Goal: Check status: Check status

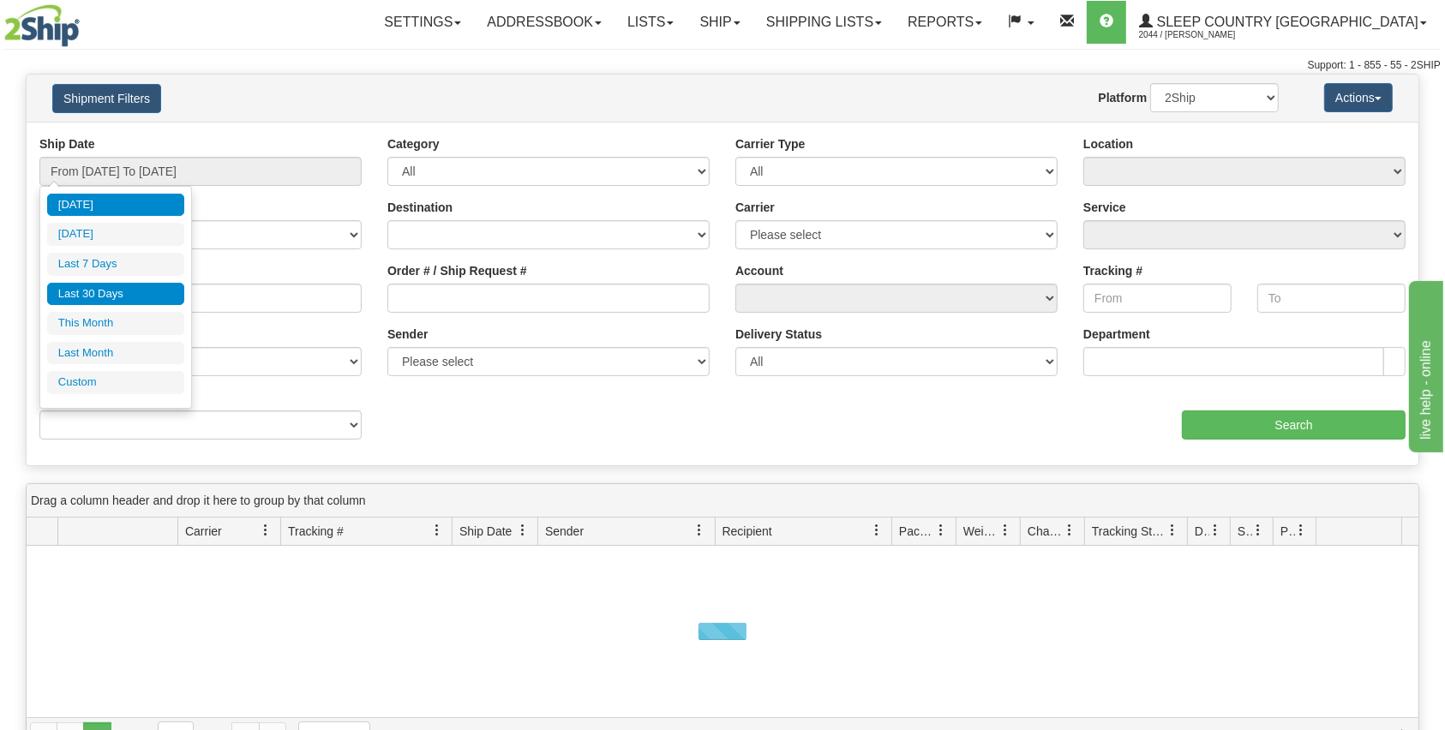
click at [101, 291] on li "Last 30 Days" at bounding box center [115, 294] width 137 height 23
type input "From [DATE] To [DATE]"
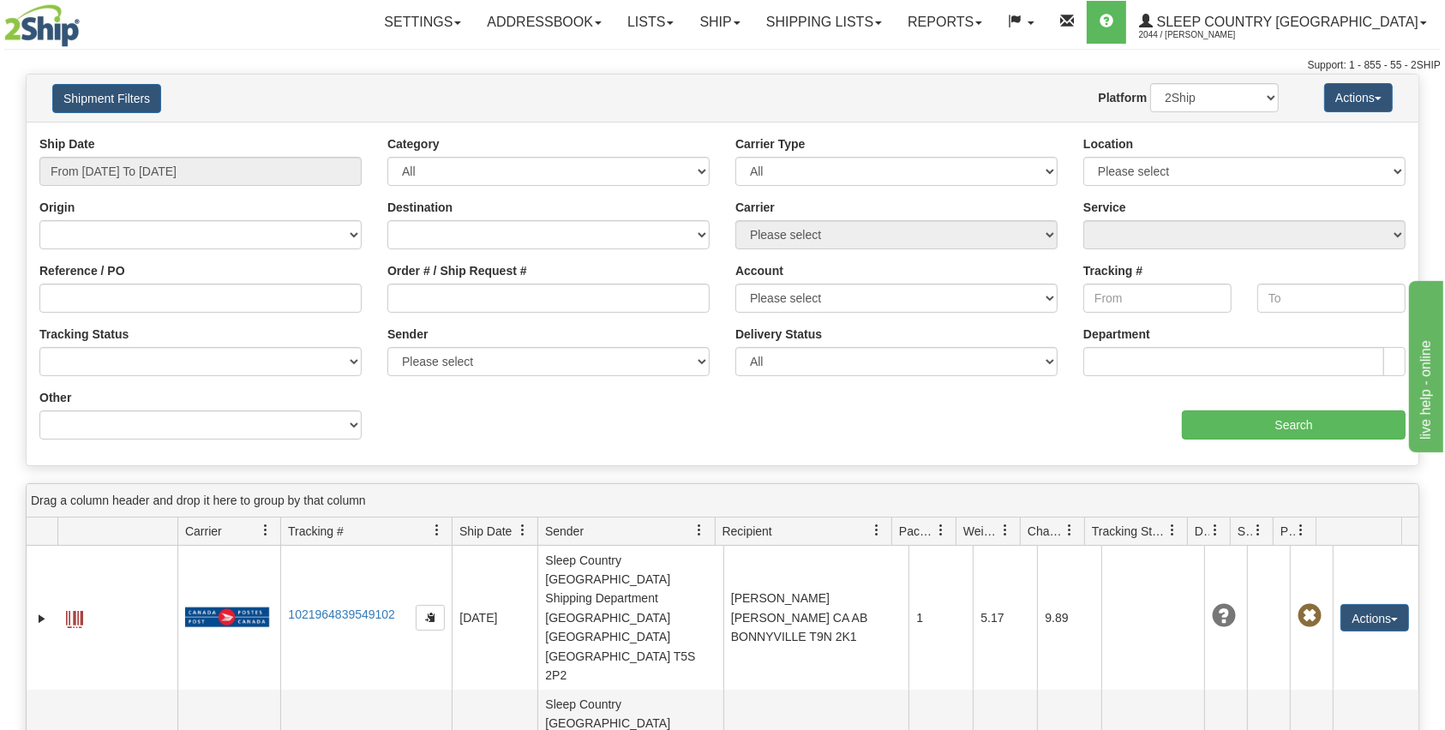
click at [494, 277] on label "Order # / Ship Request #" at bounding box center [457, 270] width 140 height 17
click at [494, 284] on input "Order # / Ship Request #" at bounding box center [548, 298] width 322 height 29
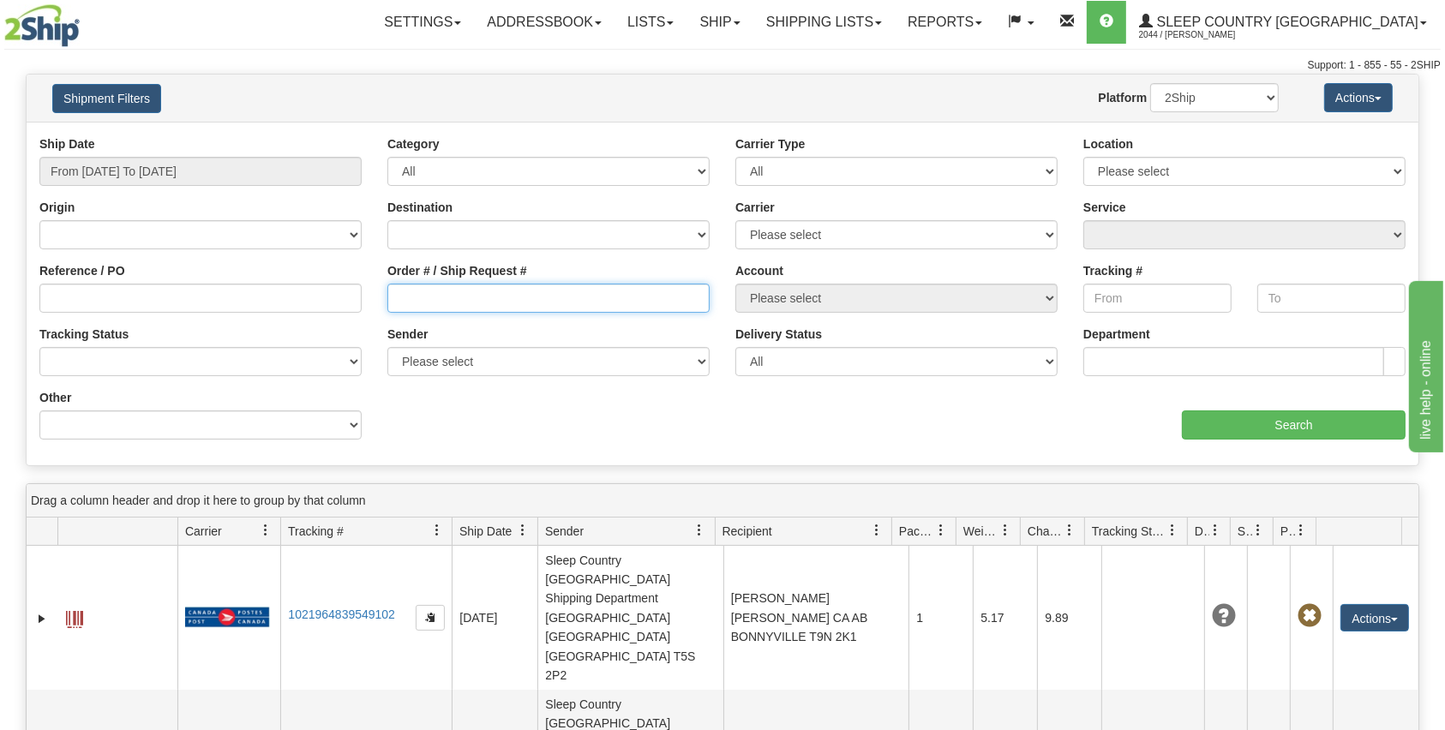
click at [494, 291] on input "Order # / Ship Request #" at bounding box center [548, 298] width 322 height 29
paste input "9002H971319"
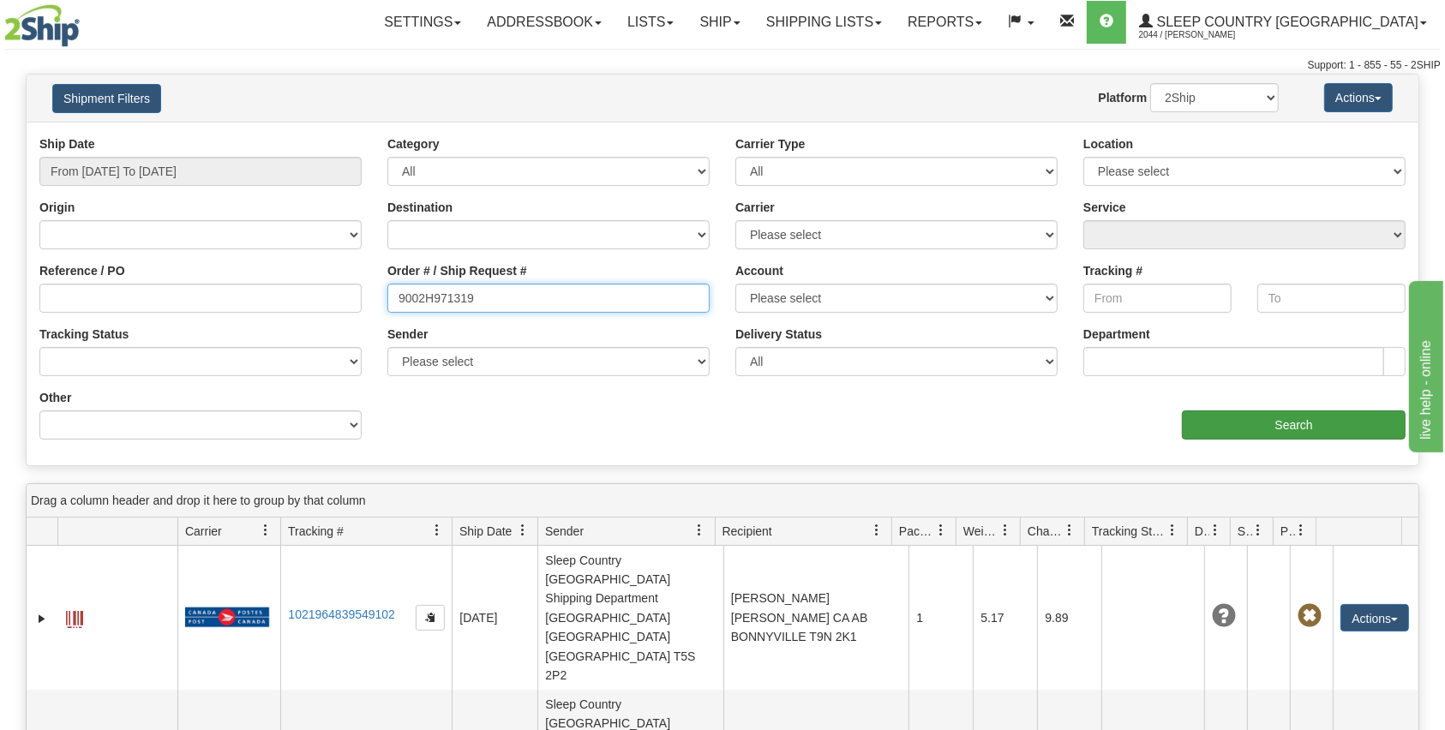
type input "9002H971319"
click at [1292, 417] on input "Search" at bounding box center [1294, 425] width 224 height 29
